Goal: Task Accomplishment & Management: Complete application form

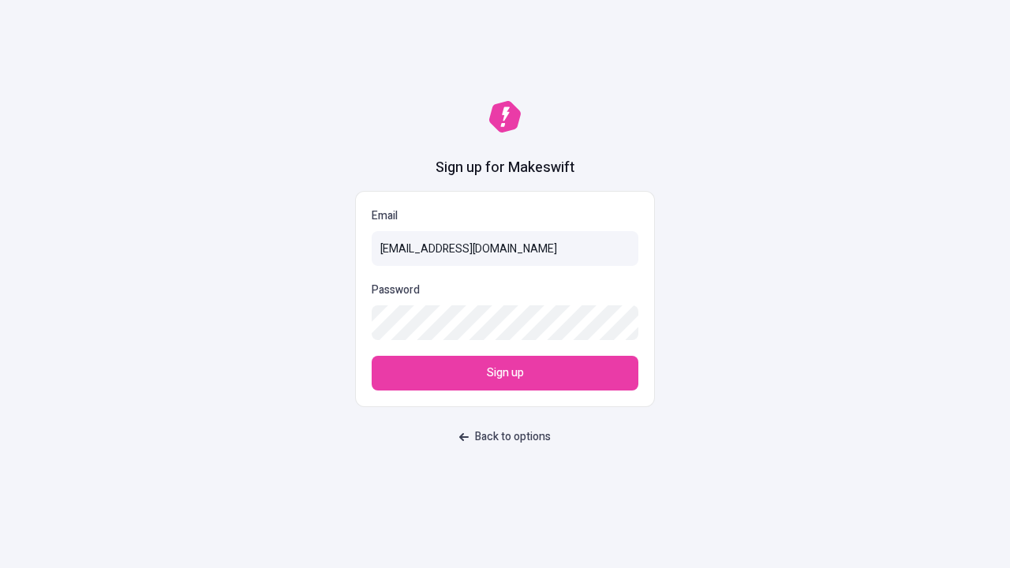
type input "[EMAIL_ADDRESS][DOMAIN_NAME]"
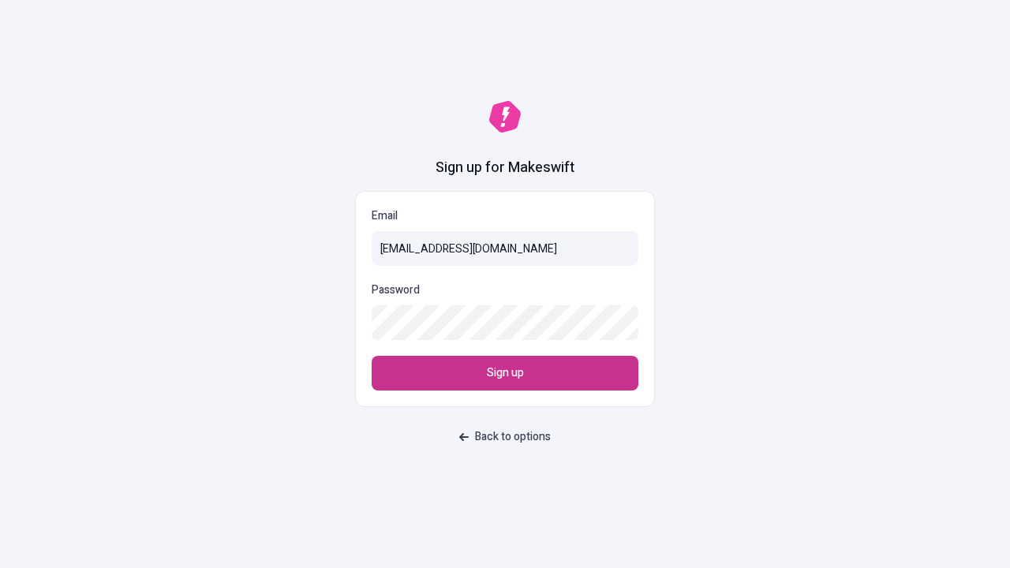
click at [505, 373] on span "Sign up" at bounding box center [505, 372] width 37 height 17
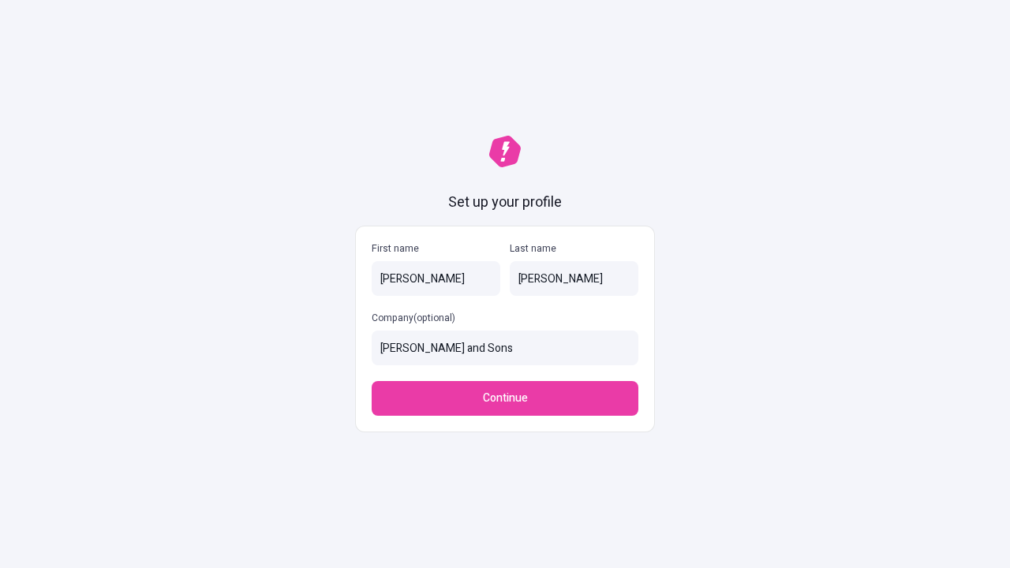
type input "[PERSON_NAME] and Sons"
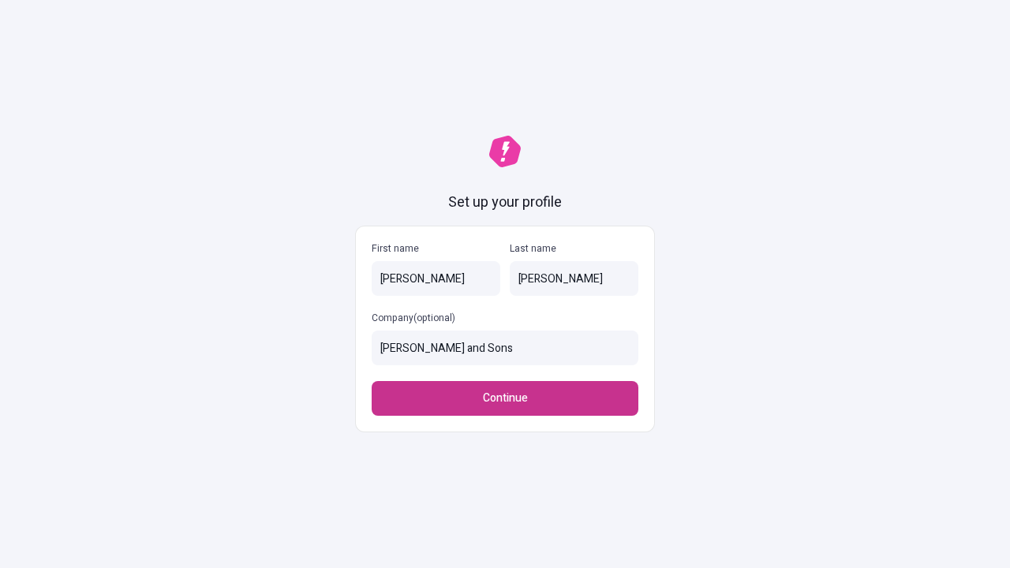
click at [505, 398] on span "Continue" at bounding box center [505, 398] width 45 height 17
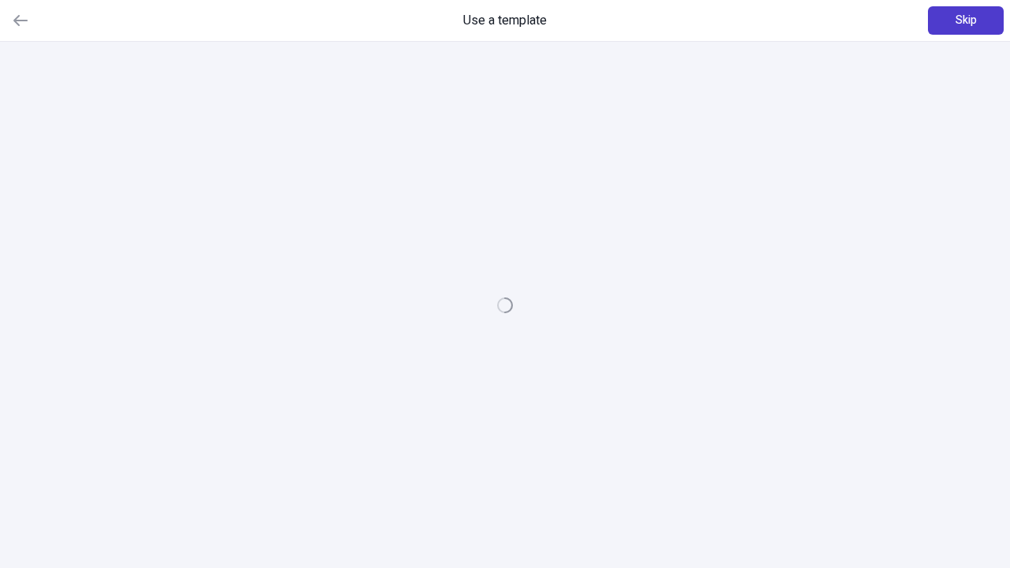
click at [965, 21] on span "Skip" at bounding box center [965, 20] width 21 height 17
